Goal: Use online tool/utility

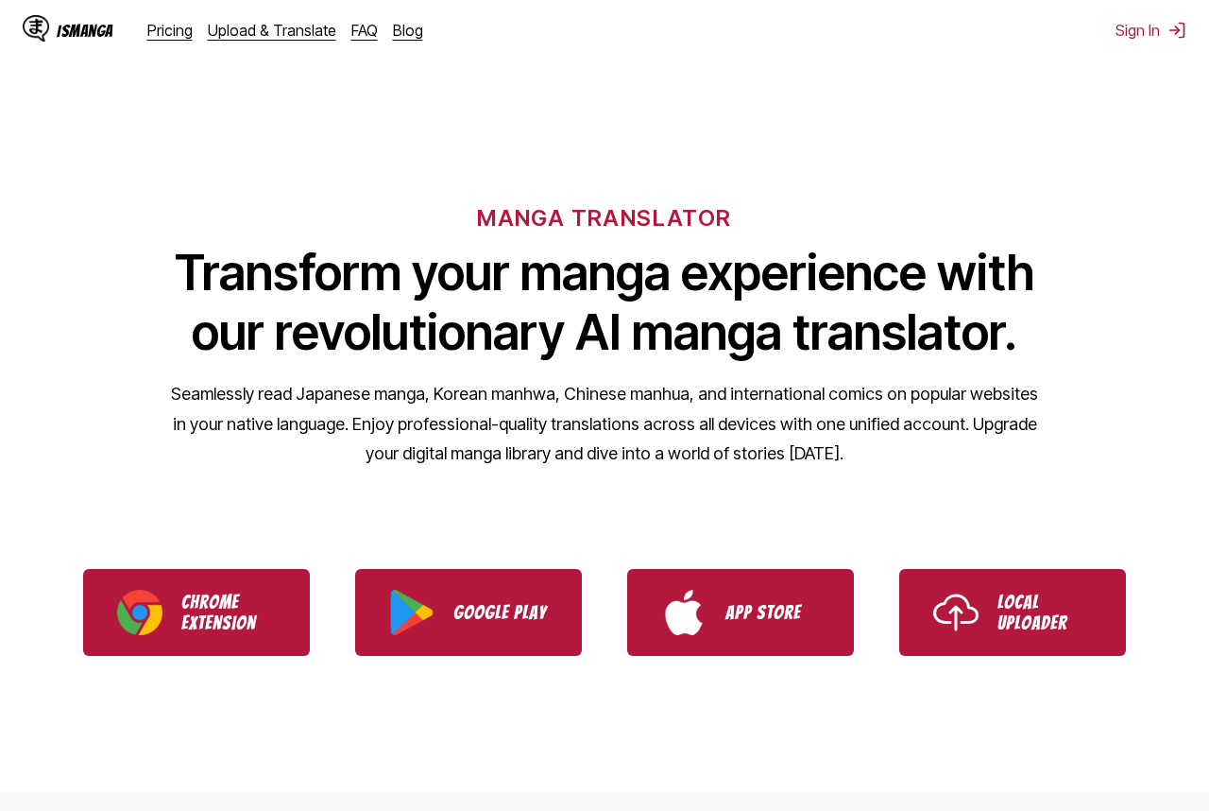
drag, startPoint x: 1051, startPoint y: 186, endPoint x: 1002, endPoint y: 172, distance: 51.1
click at [1051, 184] on div "MANGA TRANSLATOR Transform your manga experience with our revolutionary AI mang…" at bounding box center [604, 305] width 1209 height 361
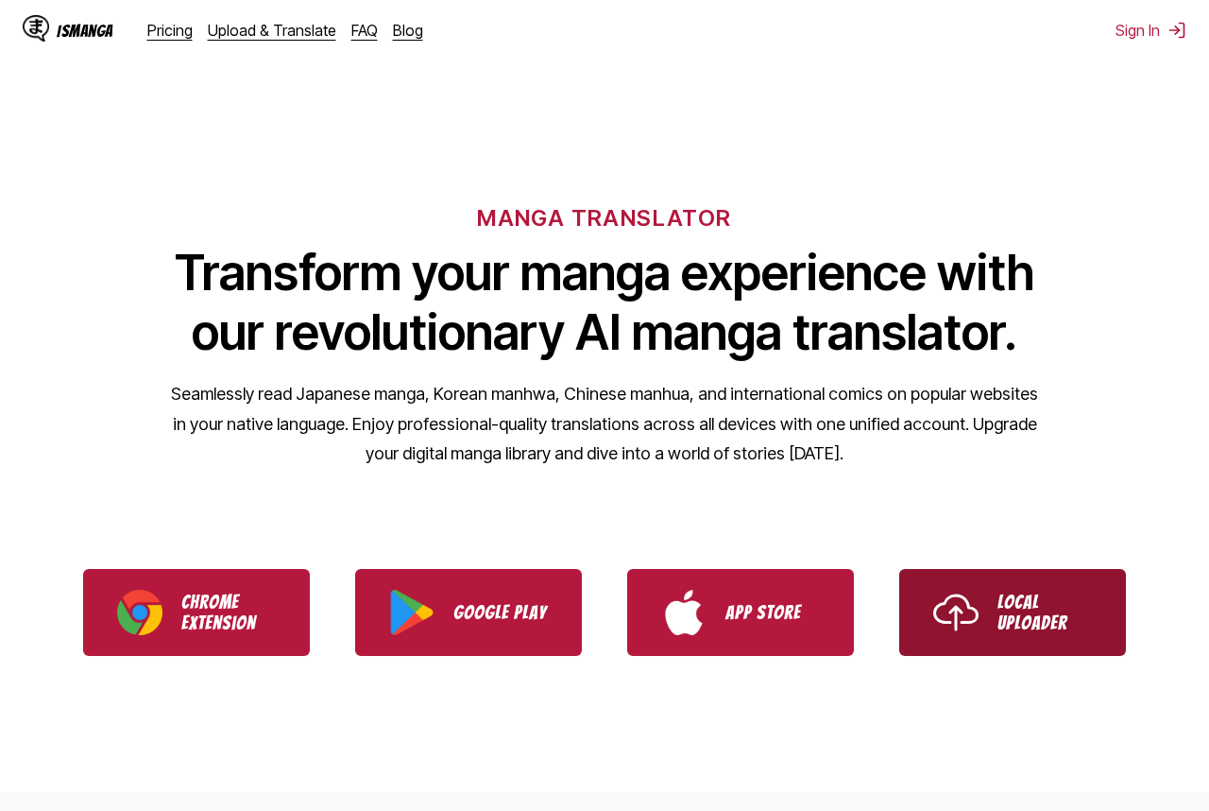
click at [1000, 631] on p "Local Uploader" at bounding box center [1045, 612] width 94 height 42
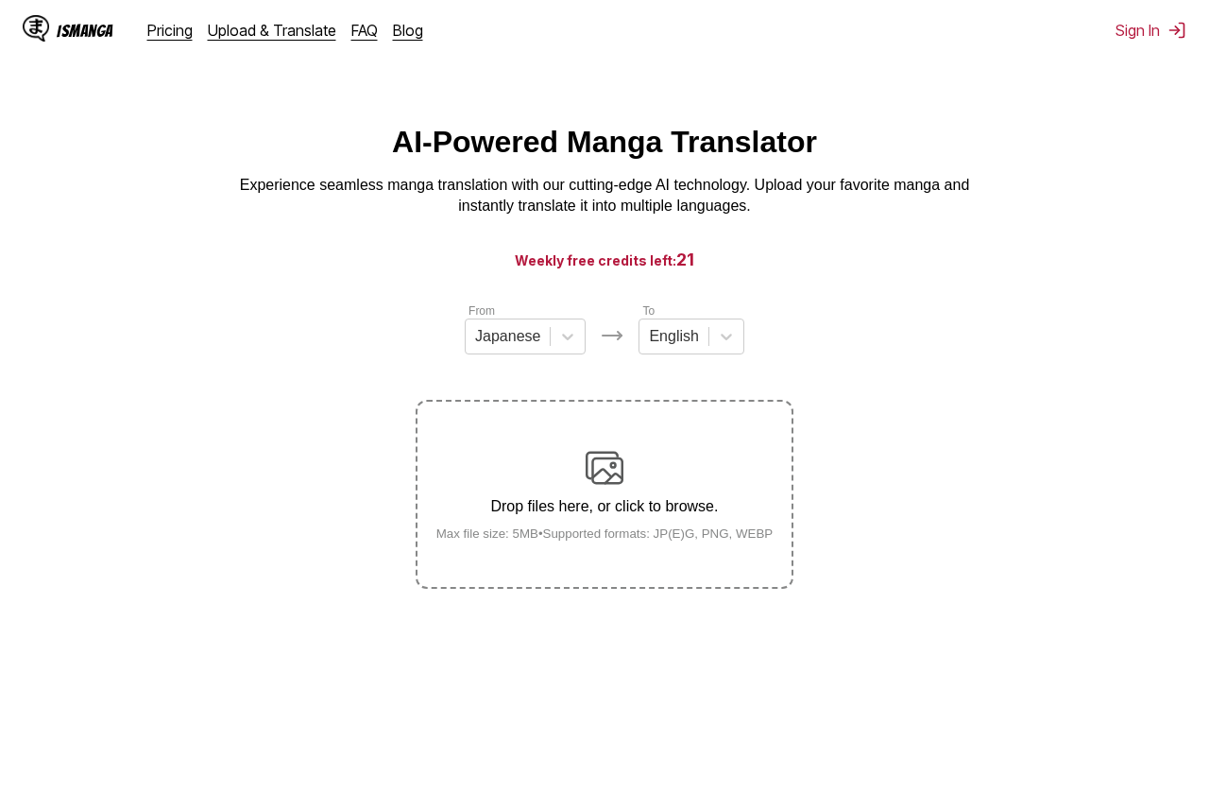
drag, startPoint x: 1134, startPoint y: 260, endPoint x: 583, endPoint y: 179, distance: 556.7
click at [1128, 260] on h3 "Weekly free credits left: 21" at bounding box center [604, 259] width 1118 height 24
